Goal: Information Seeking & Learning: Learn about a topic

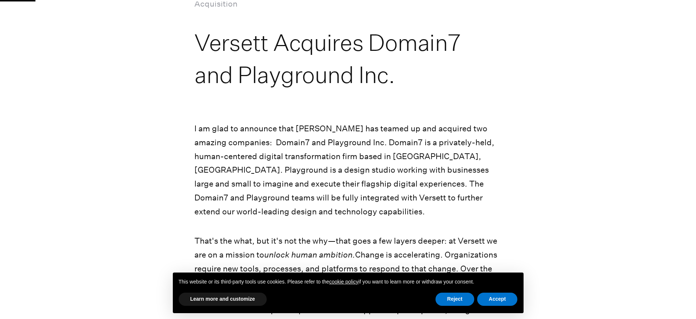
scroll to position [86, 0]
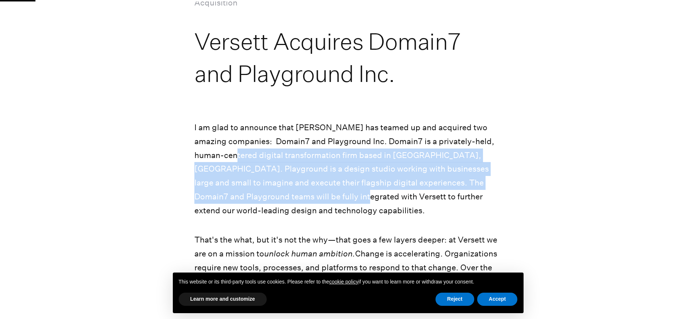
drag, startPoint x: 331, startPoint y: 213, endPoint x: 334, endPoint y: 212, distance: 3.8
click at [336, 214] on p "I am glad to announce that [PERSON_NAME] has teamed up and acquired two amazing…" at bounding box center [347, 169] width 307 height 97
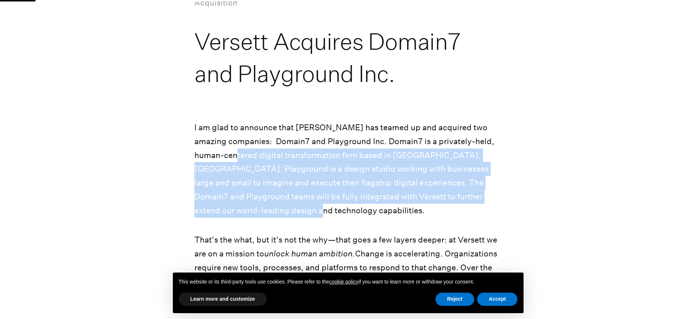
click at [334, 212] on p "I am glad to announce that [PERSON_NAME] has teamed up and acquired two amazing…" at bounding box center [347, 169] width 307 height 97
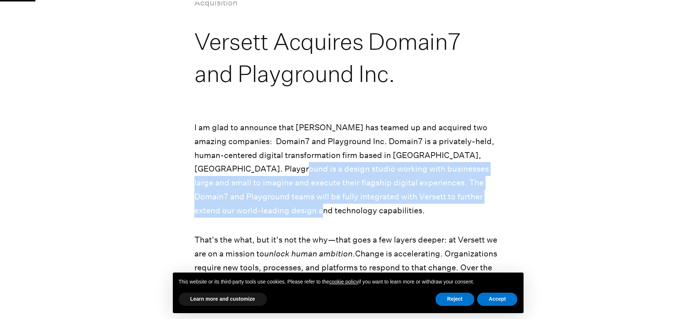
drag, startPoint x: 397, startPoint y: 210, endPoint x: 255, endPoint y: 154, distance: 152.3
click at [225, 159] on p "I am glad to announce that [PERSON_NAME] has teamed up and acquired two amazing…" at bounding box center [347, 169] width 307 height 97
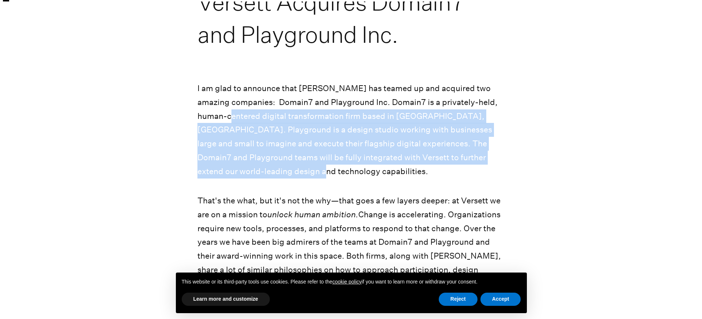
scroll to position [0, 0]
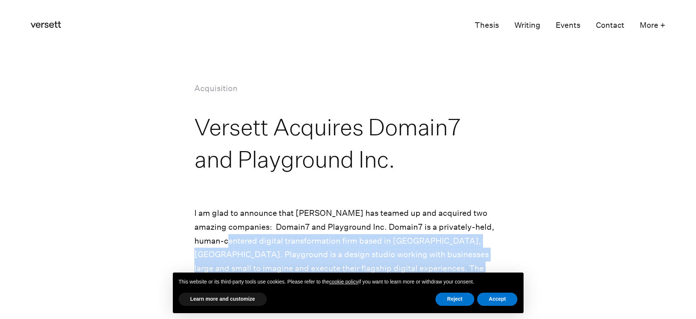
click at [57, 22] on icon "Versett" at bounding box center [46, 24] width 30 height 7
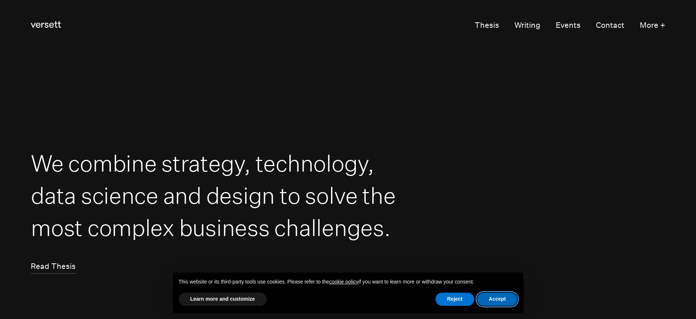
drag, startPoint x: 494, startPoint y: 300, endPoint x: 494, endPoint y: 250, distance: 49.7
click at [494, 300] on button "Accept" at bounding box center [497, 298] width 41 height 13
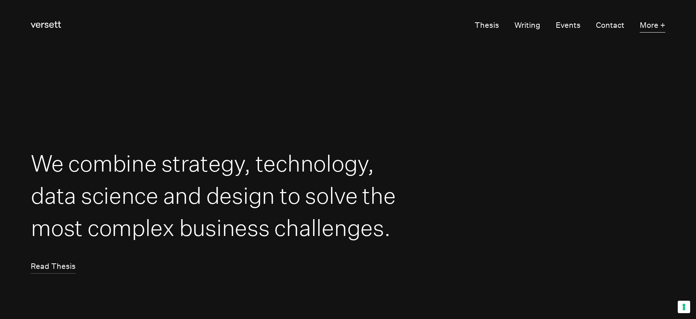
click at [657, 26] on button "More +" at bounding box center [653, 25] width 26 height 15
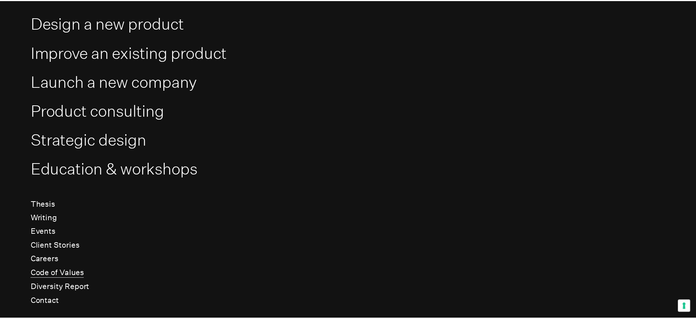
scroll to position [95, 0]
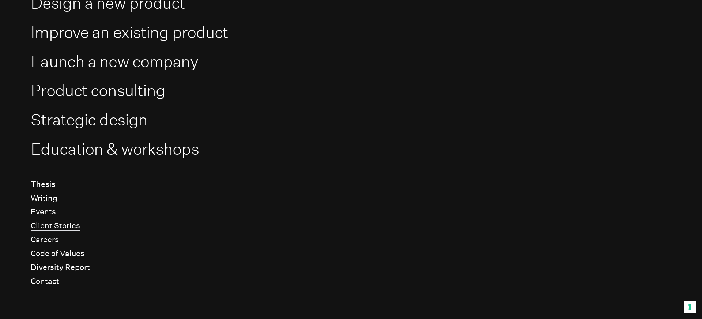
click at [56, 227] on link "Client Stories" at bounding box center [55, 226] width 49 height 10
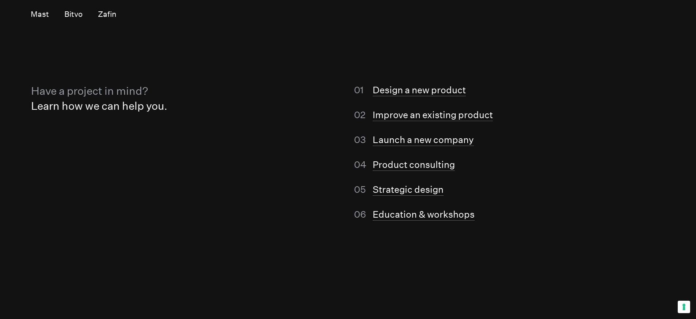
scroll to position [7130, 0]
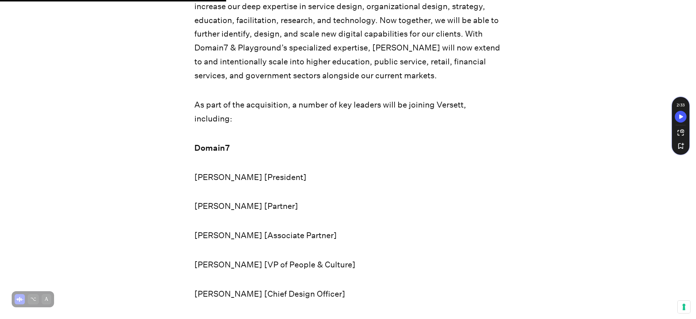
scroll to position [551, 0]
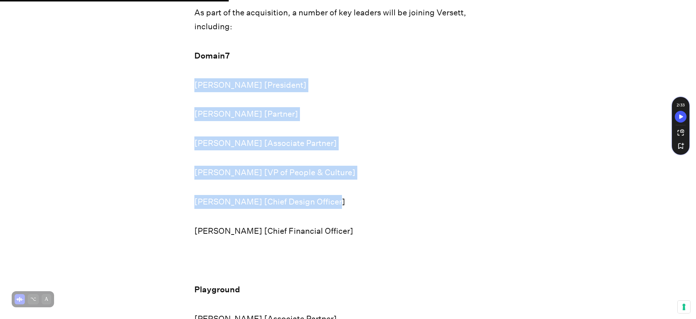
drag, startPoint x: 224, startPoint y: 83, endPoint x: 343, endPoint y: 224, distance: 184.4
click at [341, 223] on div "I am glad to announce that [PERSON_NAME] has teamed up and acquired two amazing…" at bounding box center [347, 41] width 307 height 772
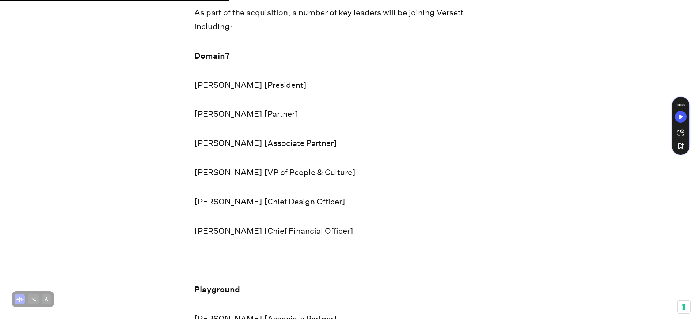
click at [343, 224] on div "I am glad to announce that [PERSON_NAME] has teamed up and acquired two amazing…" at bounding box center [347, 41] width 307 height 772
